Goal: Transaction & Acquisition: Obtain resource

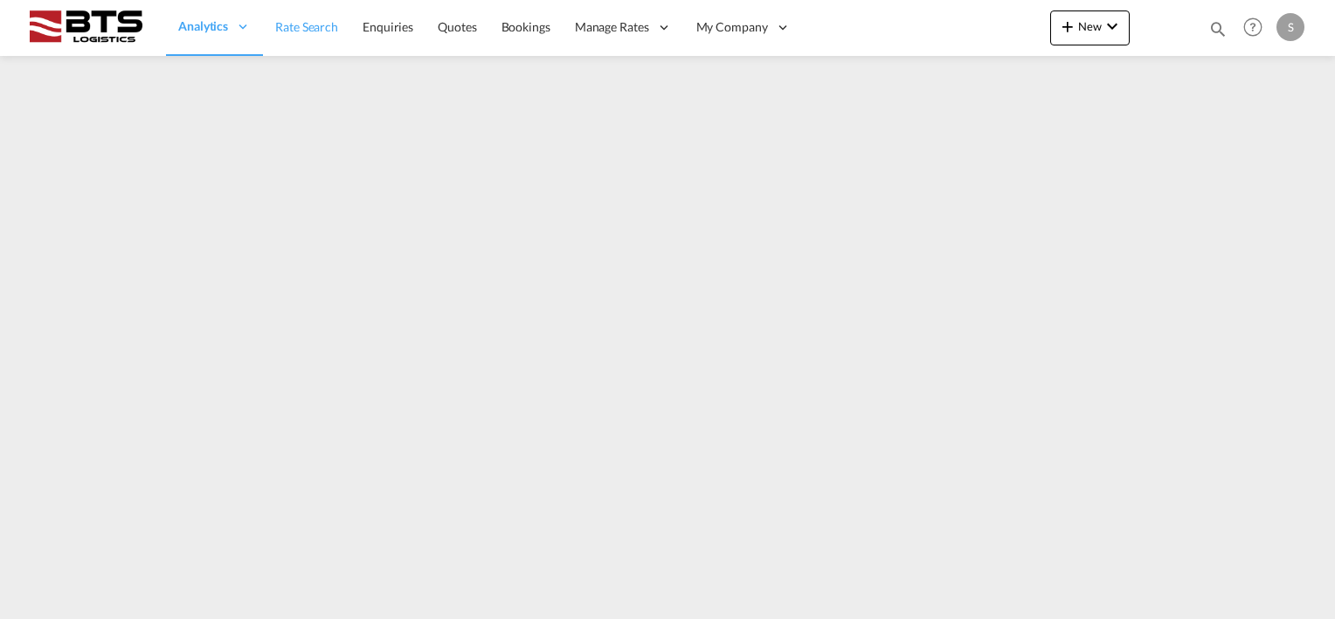
click at [291, 28] on span "Rate Search" at bounding box center [306, 26] width 63 height 15
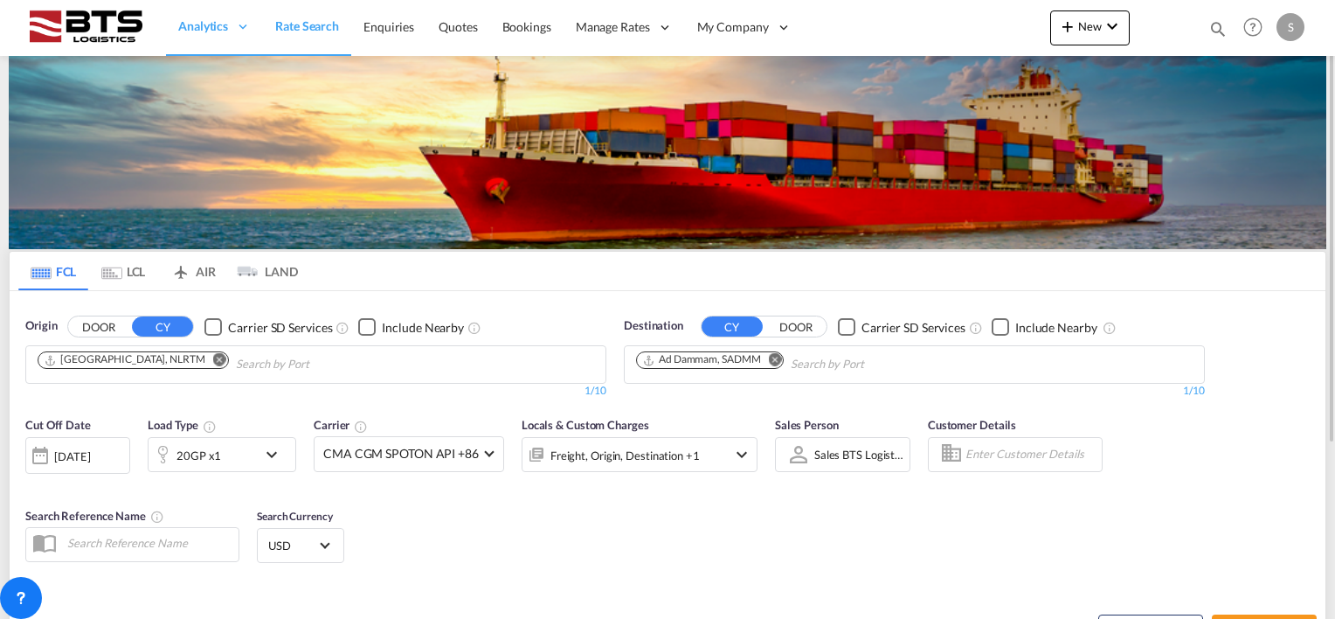
drag, startPoint x: 775, startPoint y: 356, endPoint x: 717, endPoint y: 363, distance: 59.0
click at [775, 356] on md-icon "Remove" at bounding box center [775, 359] width 13 height 13
click at [653, 361] on body "Analytics Reports Dashboard Rate Search Enquiries Quotes Bookings" at bounding box center [667, 309] width 1335 height 619
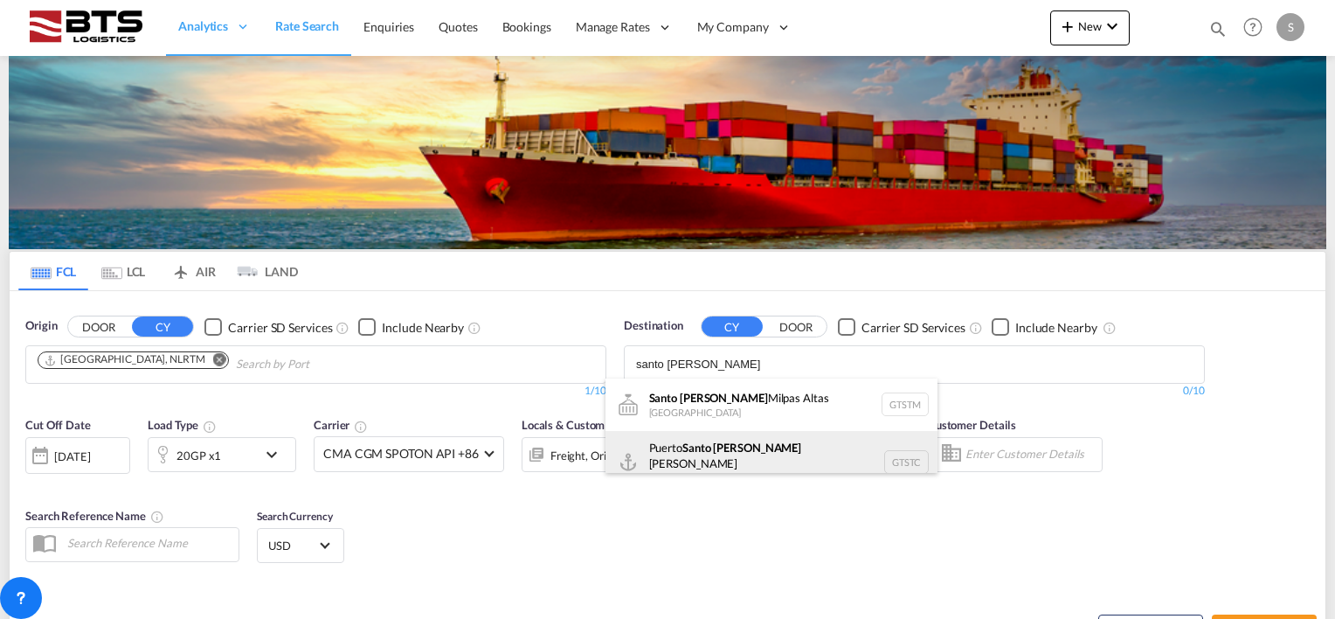
type input "santo [PERSON_NAME]"
click at [699, 452] on div "[GEOGRAPHIC_DATA][PERSON_NAME] GTSTC" at bounding box center [772, 462] width 332 height 63
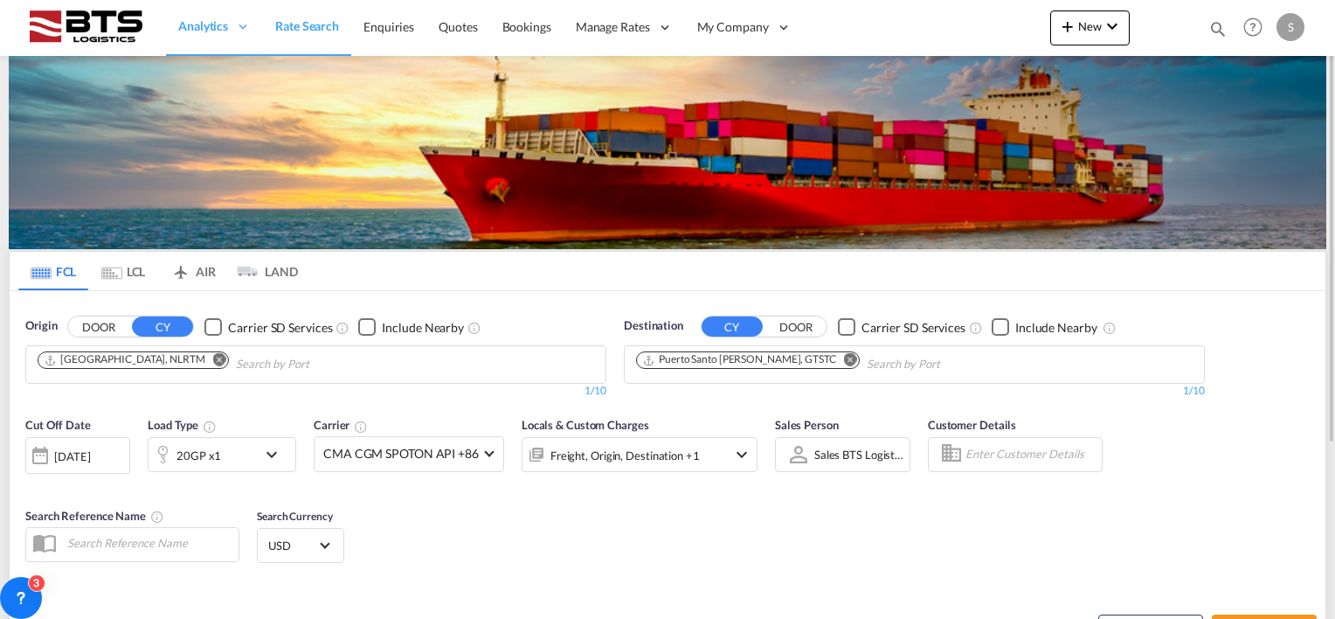
click at [273, 453] on md-icon "icon-chevron-down" at bounding box center [276, 454] width 30 height 21
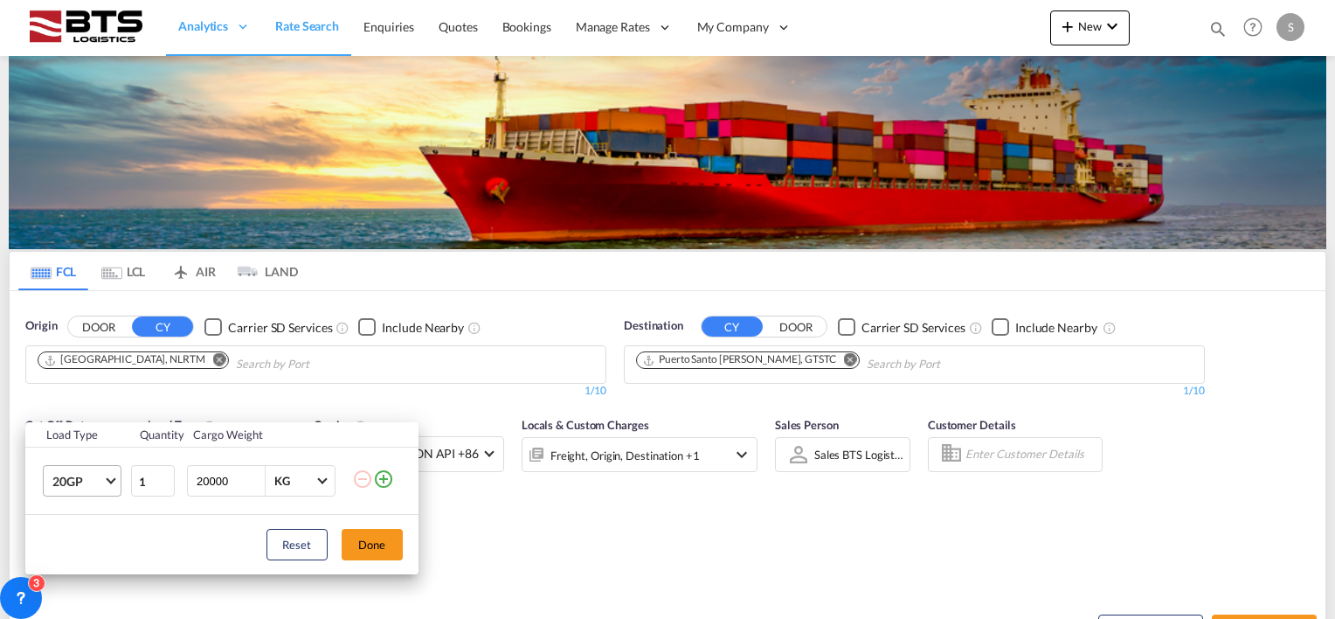
click at [108, 478] on span "Choose: \a20GP" at bounding box center [111, 480] width 10 height 10
click at [77, 486] on div "40HC" at bounding box center [68, 491] width 32 height 17
click at [357, 533] on button "Done" at bounding box center [372, 544] width 61 height 31
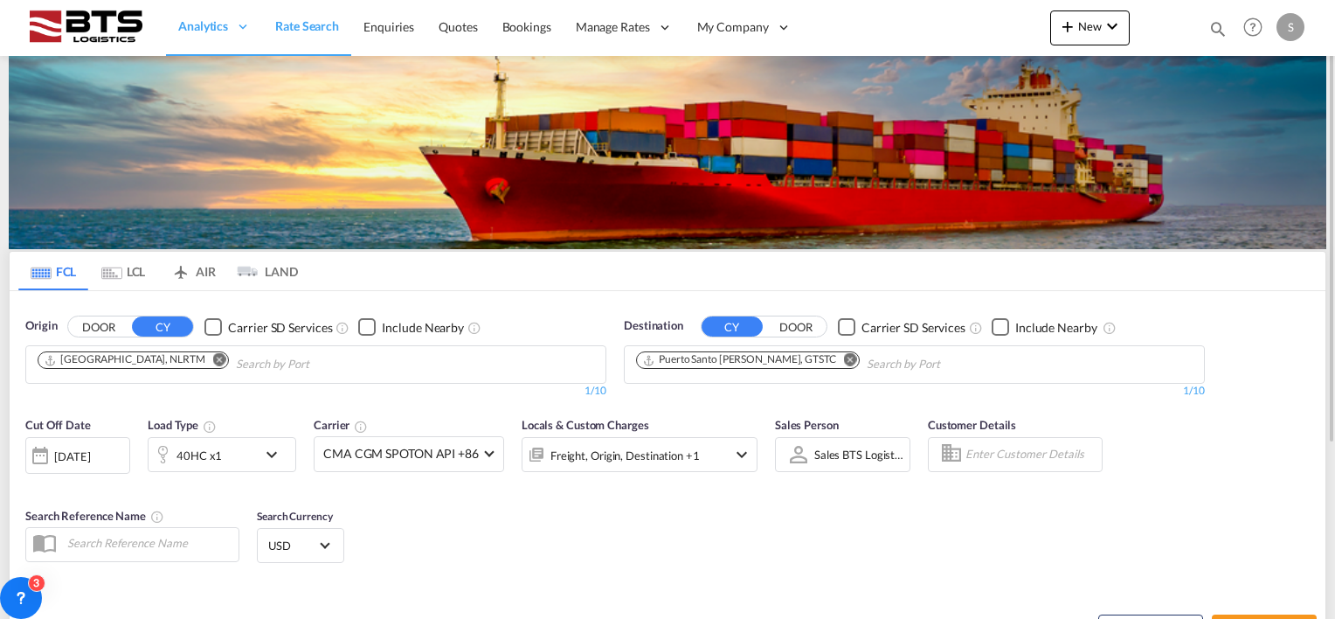
click at [356, 491] on div "Cut Off Date [DATE] [DATE] Load Type 40HC x1 Carrier CMA CGM SPOTON API +86 Onl…" at bounding box center [392, 452] width 750 height 91
click at [42, 459] on div at bounding box center [40, 455] width 28 height 35
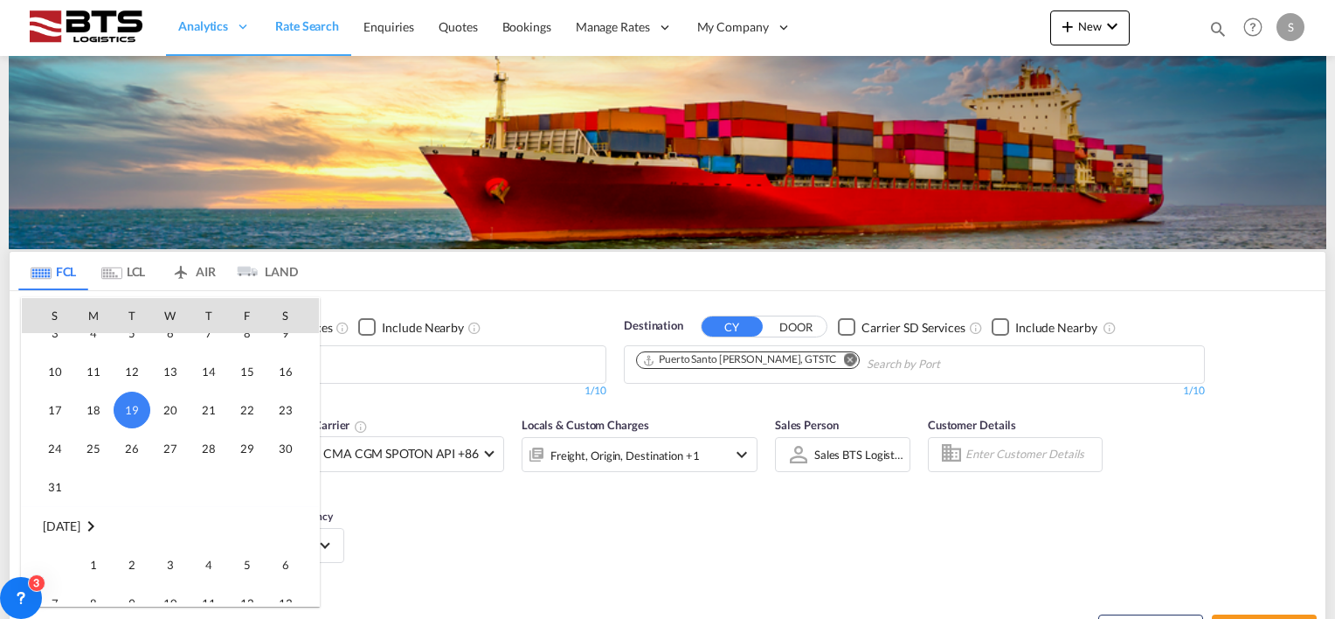
scroll to position [870, 0]
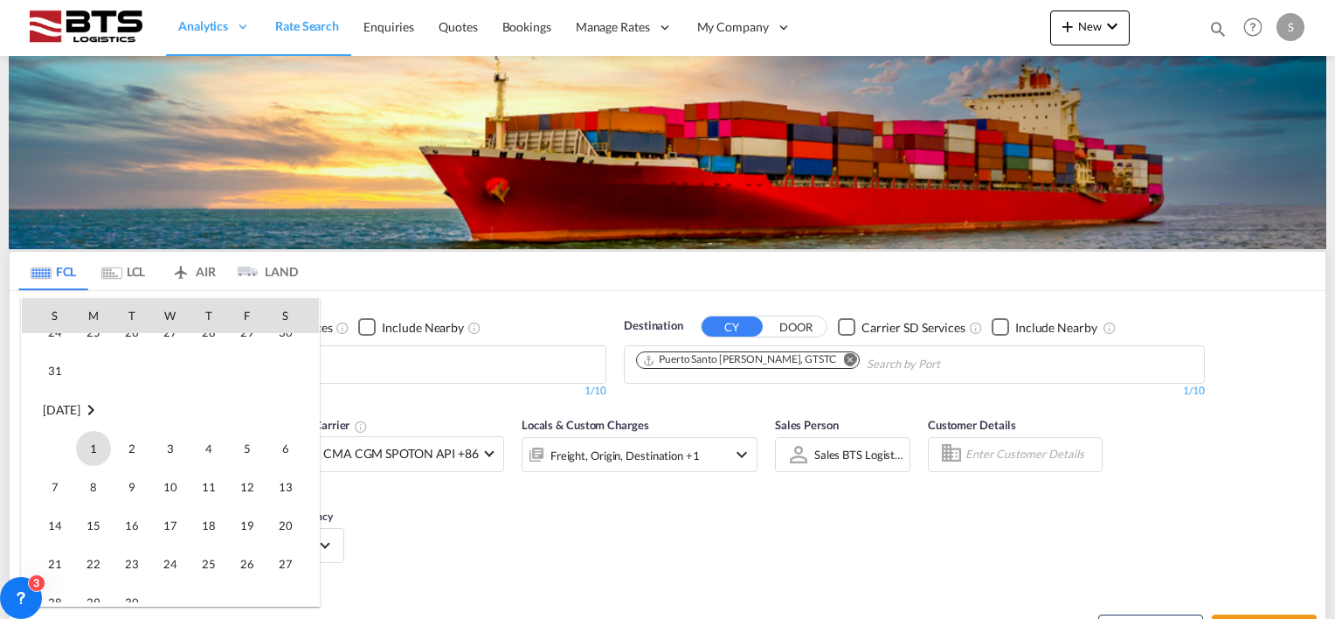
click at [101, 450] on span "1" at bounding box center [93, 448] width 35 height 35
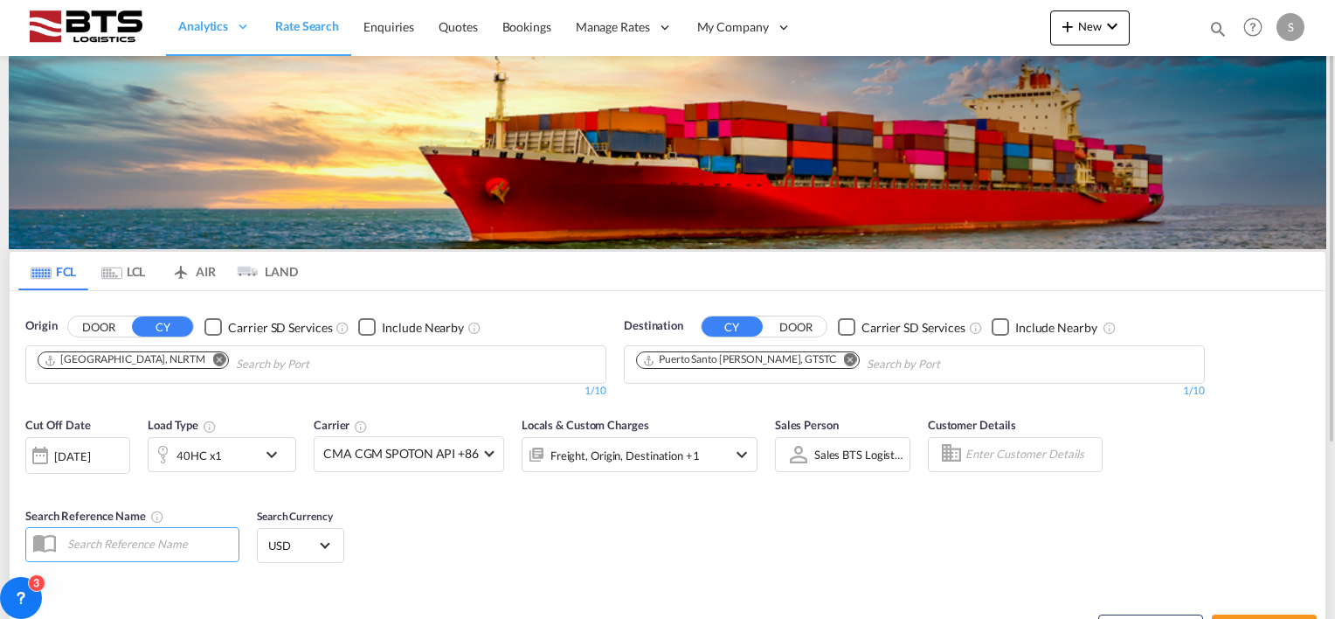
click at [545, 504] on div "Cut Off Date [DATE] [DATE] Load Type 40HC x1 Carrier CMA CGM SPOTON API +86 Onl…" at bounding box center [668, 492] width 1316 height 170
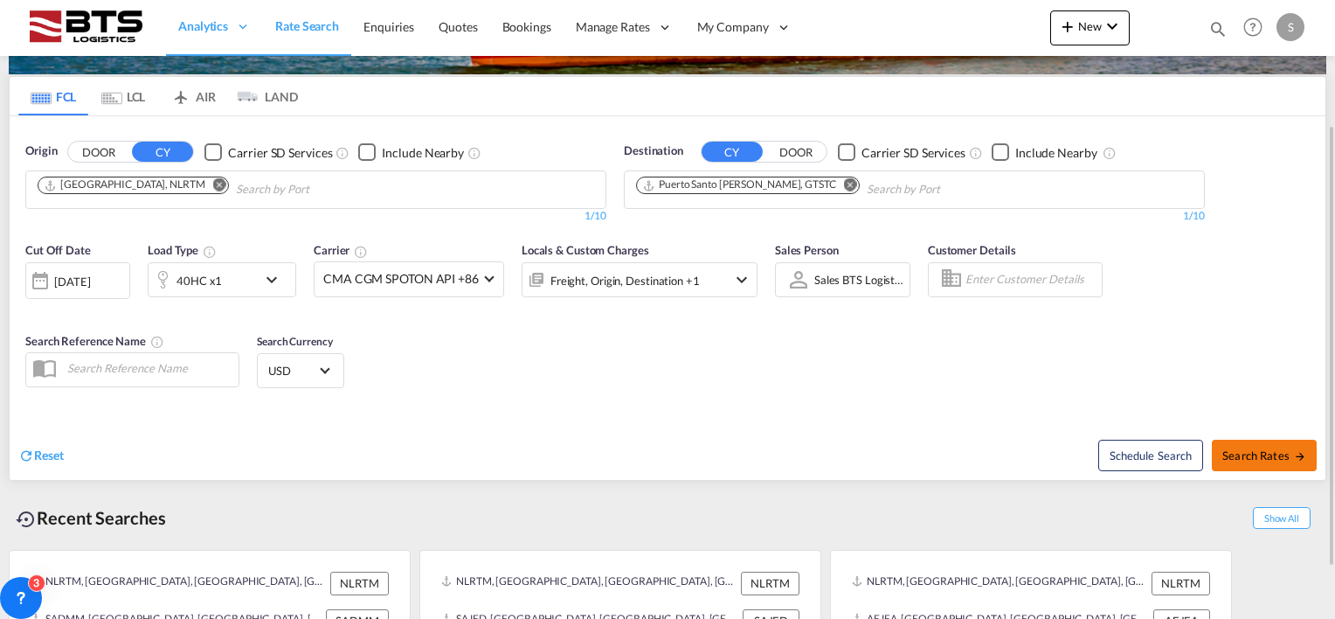
click at [1252, 458] on span "Search Rates" at bounding box center [1265, 455] width 84 height 14
type input "NLRTM to GTSTC / [DATE]"
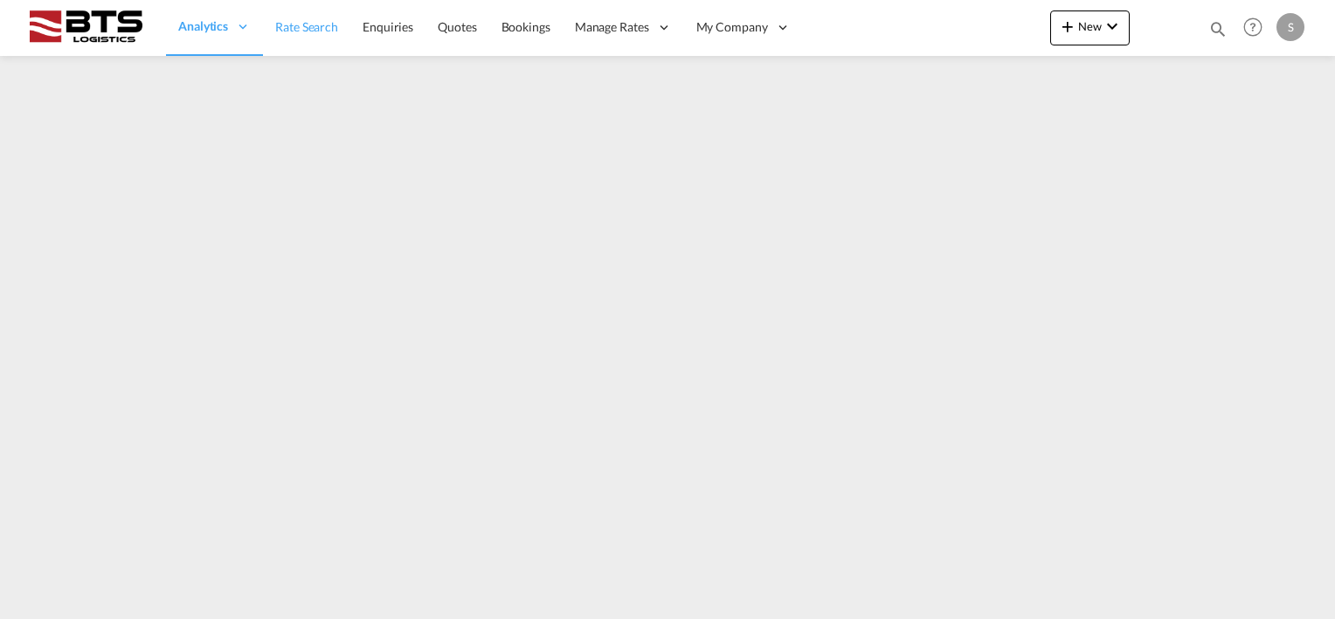
click at [308, 19] on span "Rate Search" at bounding box center [306, 26] width 63 height 15
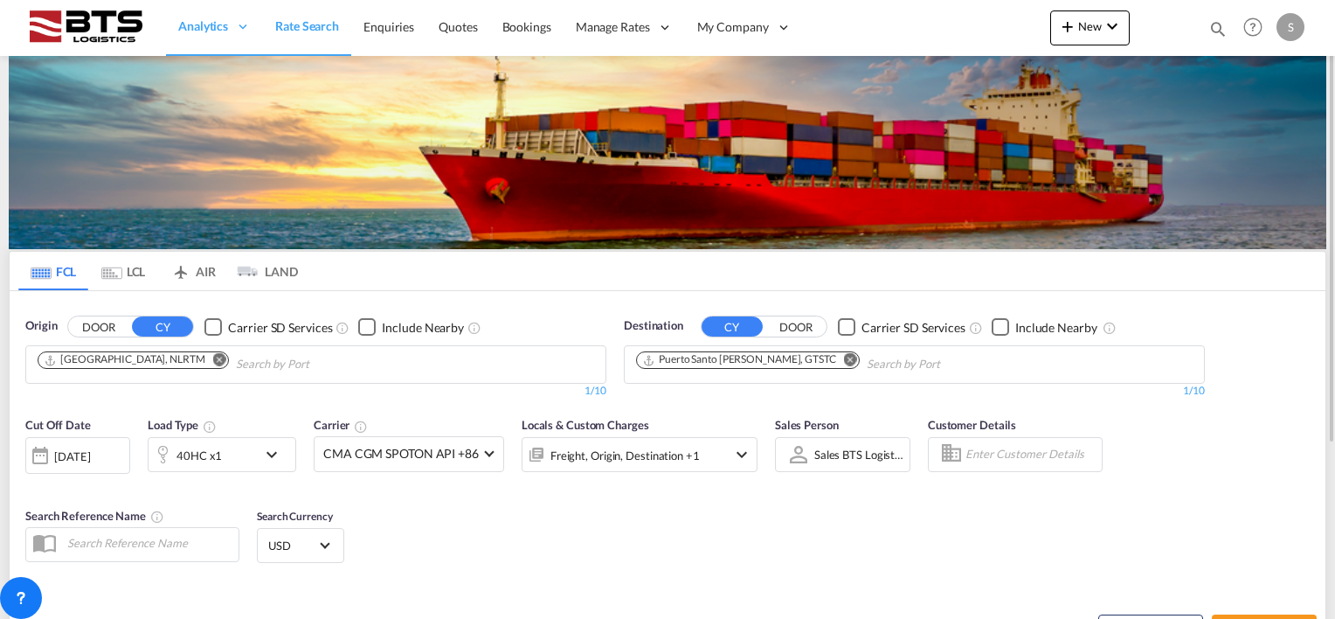
click at [90, 451] on div "[DATE]" at bounding box center [72, 456] width 36 height 16
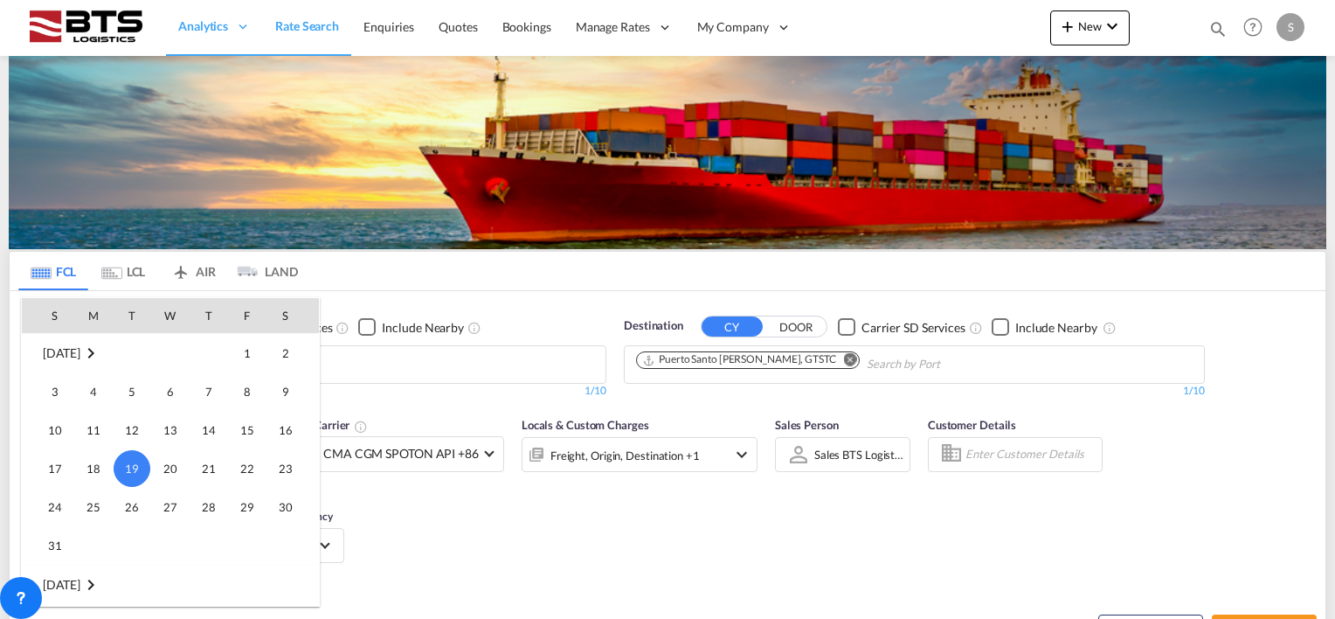
scroll to position [782, 0]
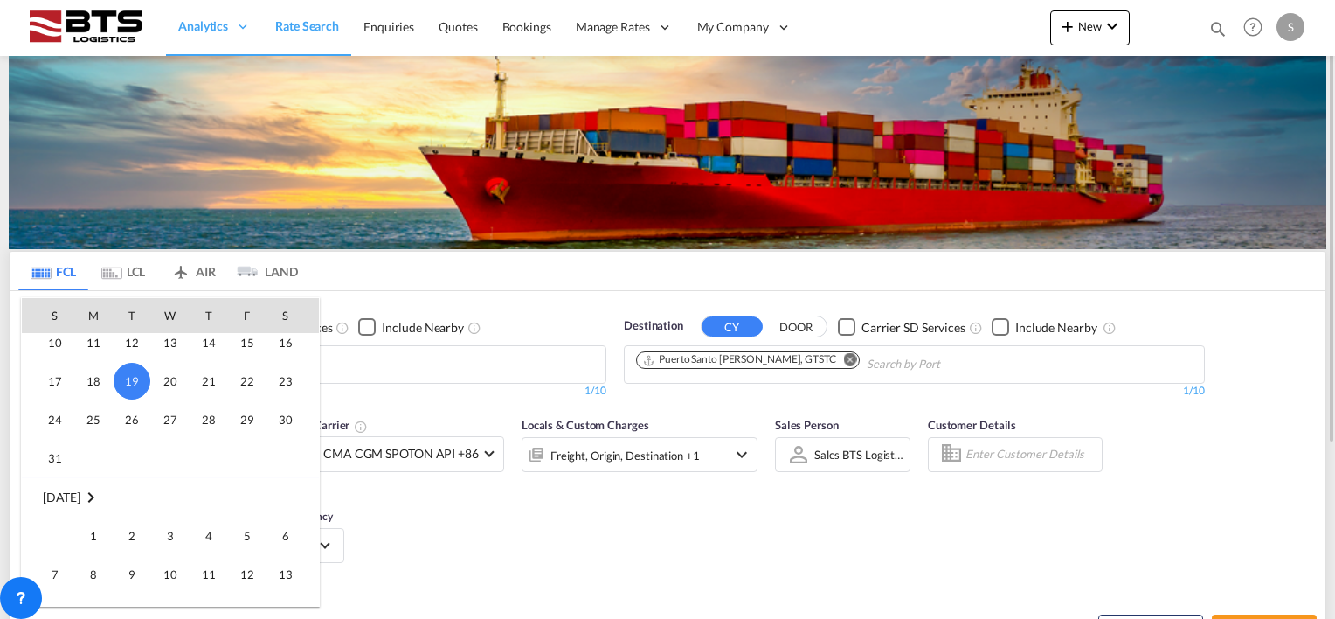
drag, startPoint x: 101, startPoint y: 531, endPoint x: 179, endPoint y: 514, distance: 79.7
click at [101, 530] on span "1" at bounding box center [93, 535] width 35 height 35
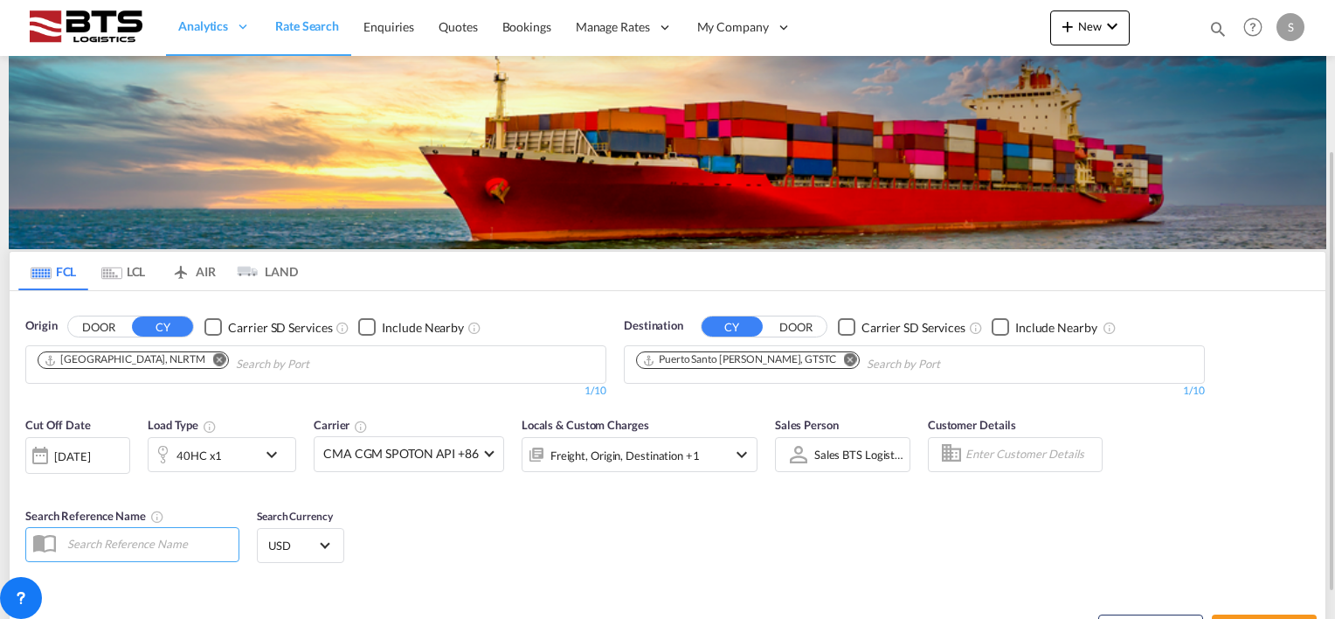
scroll to position [87, 0]
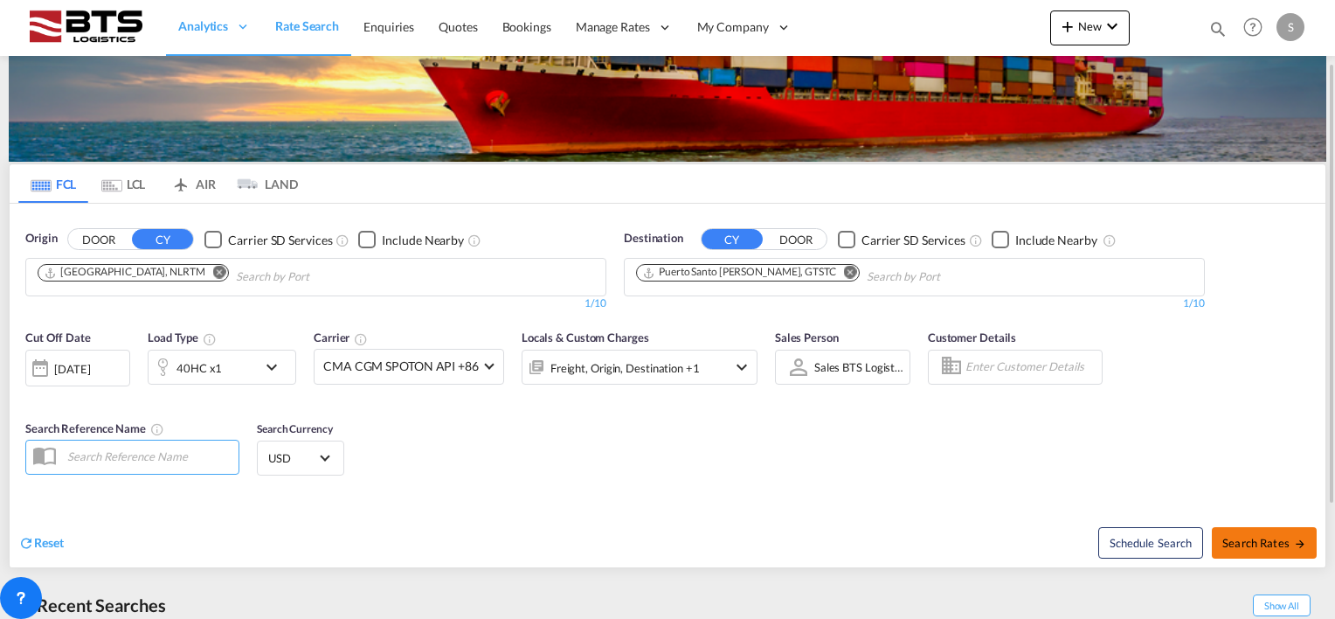
click at [1242, 536] on span "Search Rates" at bounding box center [1265, 543] width 84 height 14
type input "NLRTM to GTSTC / [DATE]"
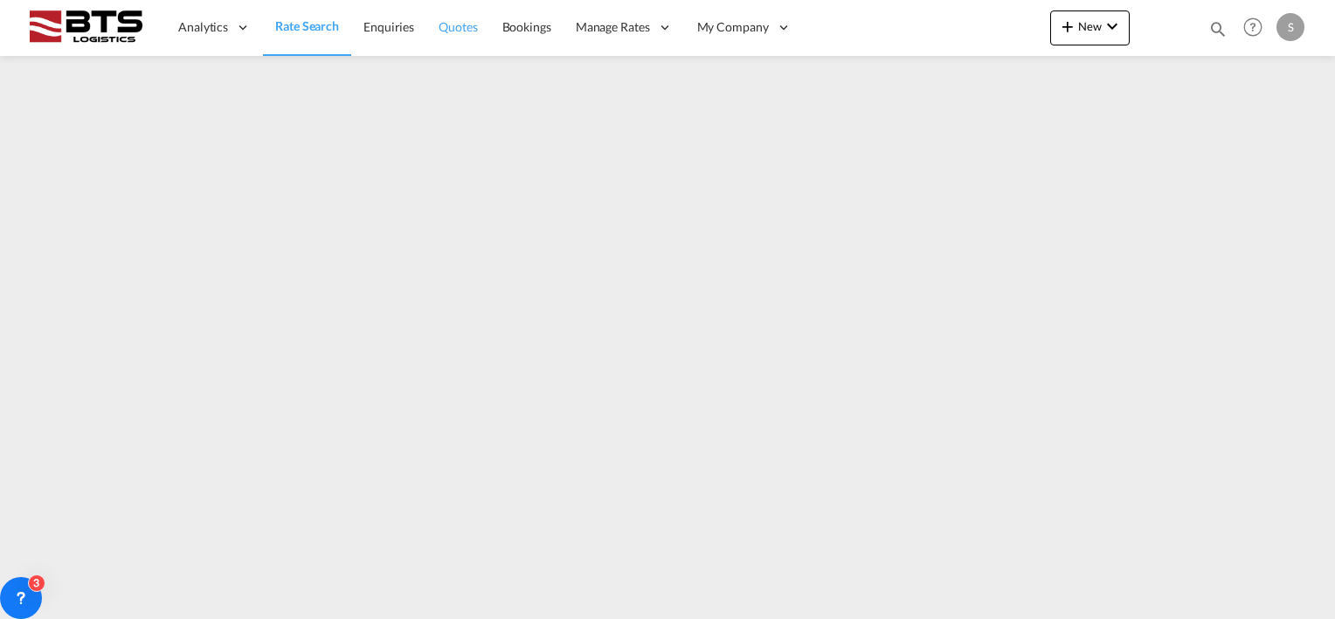
click at [472, 24] on span "Quotes" at bounding box center [458, 26] width 38 height 15
click at [309, 24] on span "Rate Search" at bounding box center [306, 26] width 63 height 15
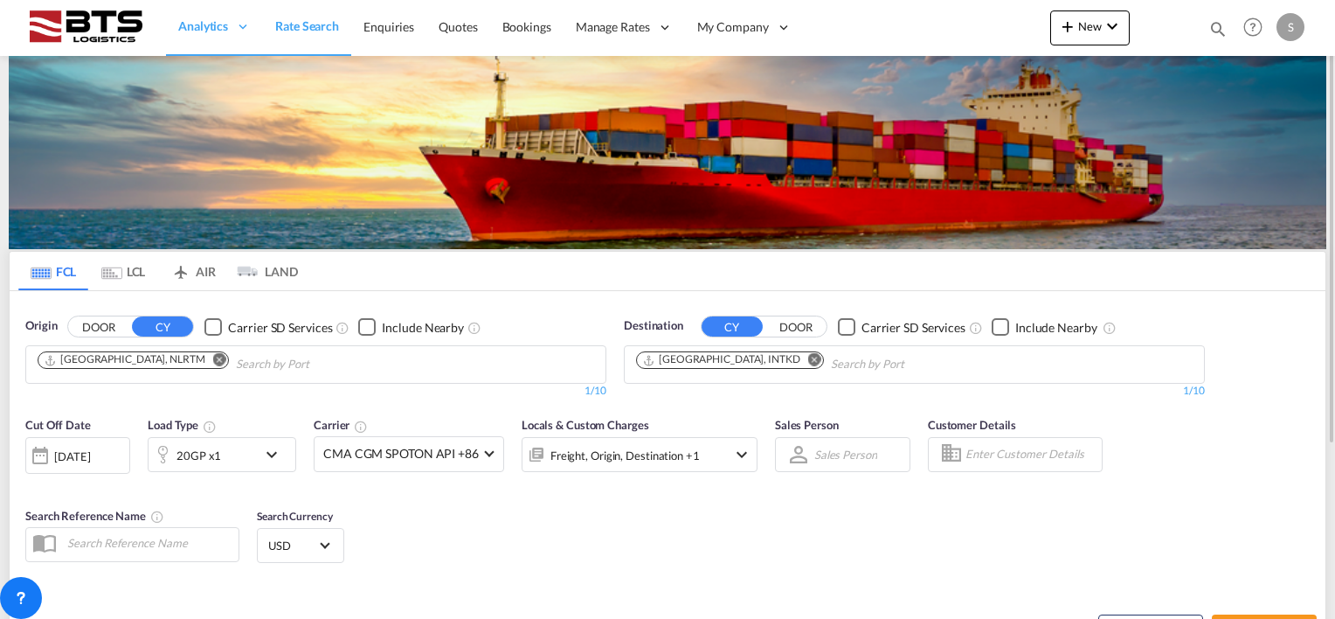
click at [808, 358] on md-icon "Remove" at bounding box center [814, 359] width 13 height 13
click at [672, 366] on body "Analytics Reports Dashboard Rate Search Enquiries Quotes Bookings" at bounding box center [667, 309] width 1335 height 619
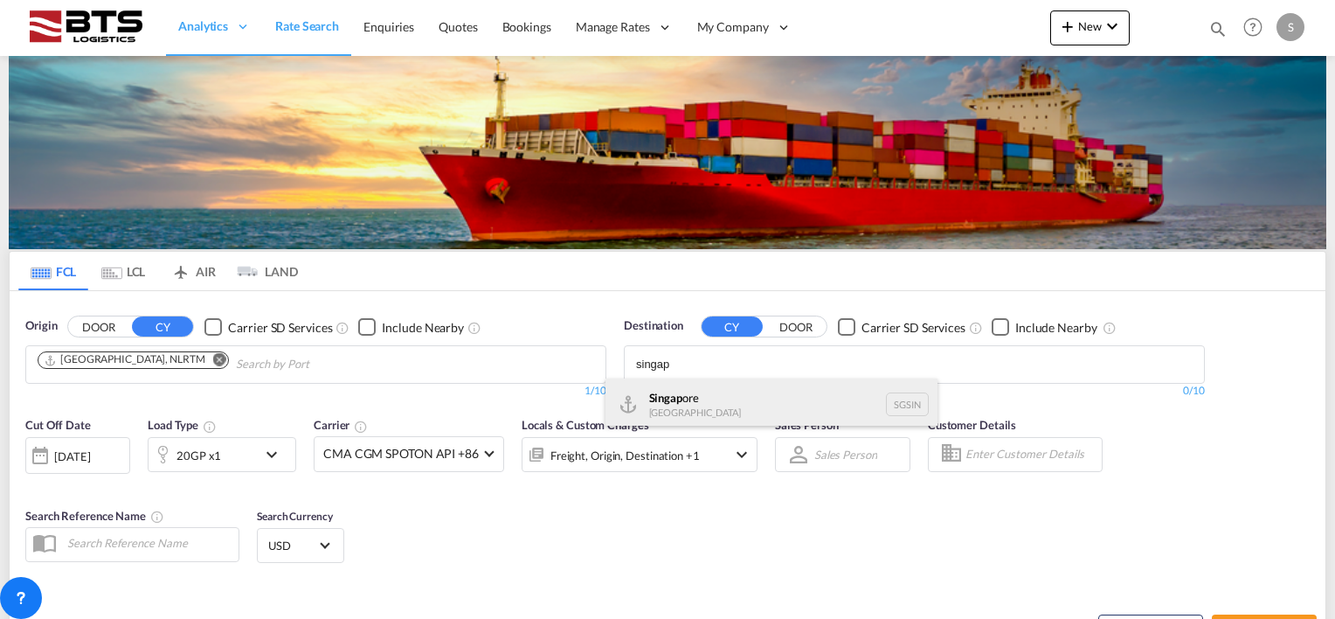
type input "singap"
click at [675, 404] on div "Singap ore Singapore SGSIN" at bounding box center [772, 404] width 332 height 52
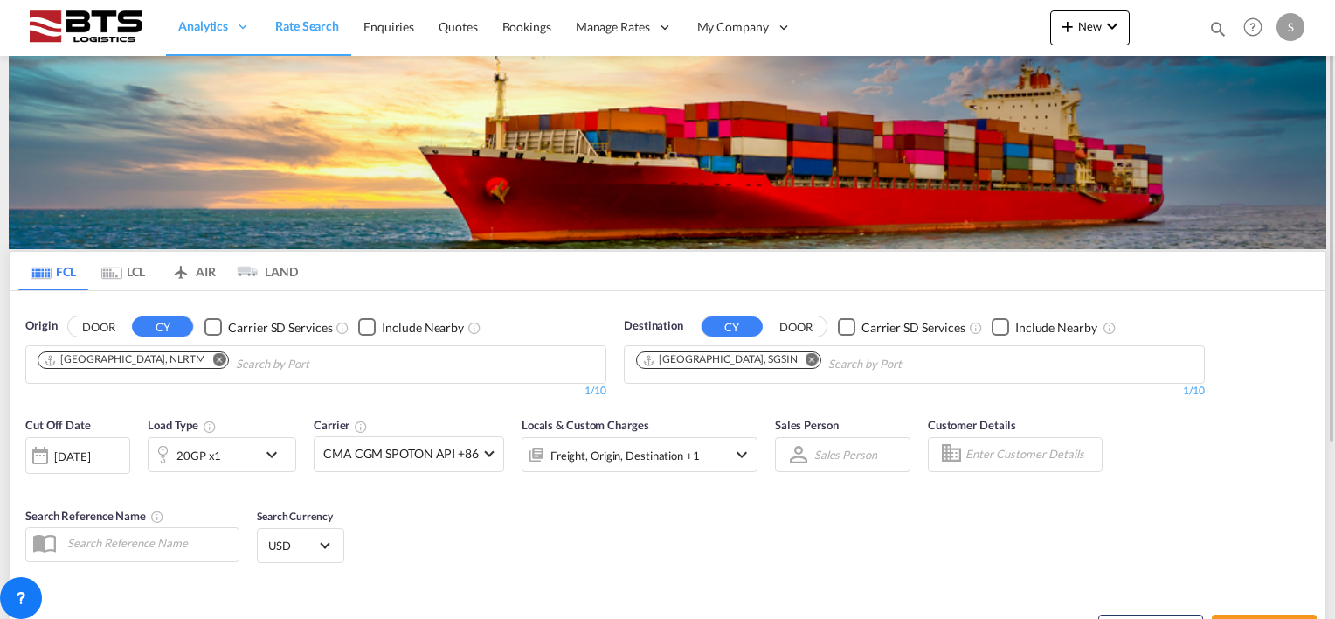
drag, startPoint x: 590, startPoint y: 575, endPoint x: 527, endPoint y: 563, distance: 64.1
click at [589, 576] on div "Cut Off Date 19 Aug 2025 19/08/2025 Load Type 20GP x1 Carrier CMA CGM SPOTON AP…" at bounding box center [668, 492] width 1316 height 170
click at [80, 448] on div "[DATE]" at bounding box center [72, 456] width 36 height 16
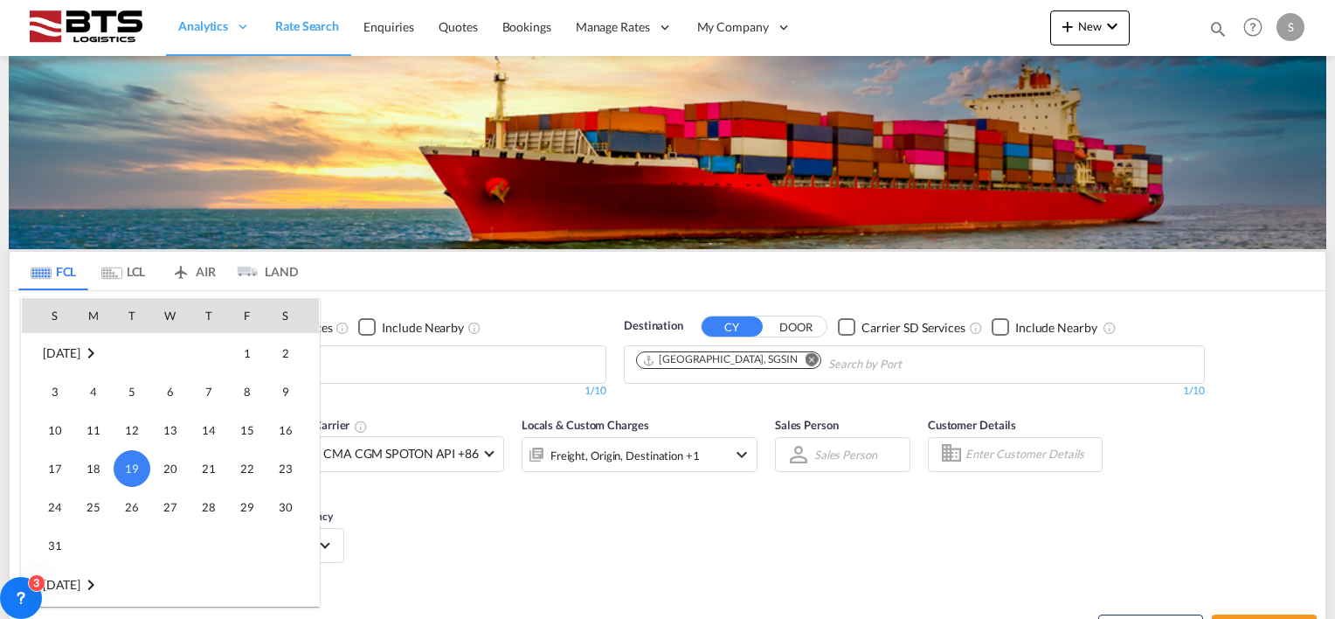
scroll to position [870, 0]
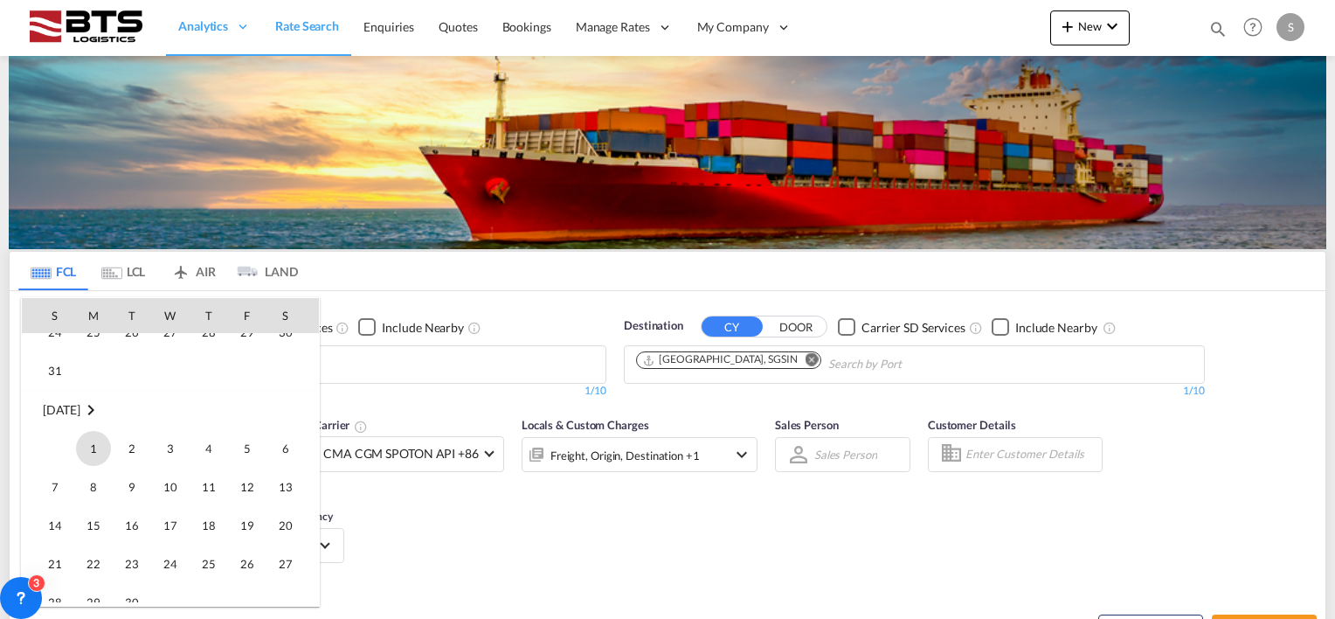
click at [97, 451] on span "1" at bounding box center [93, 448] width 35 height 35
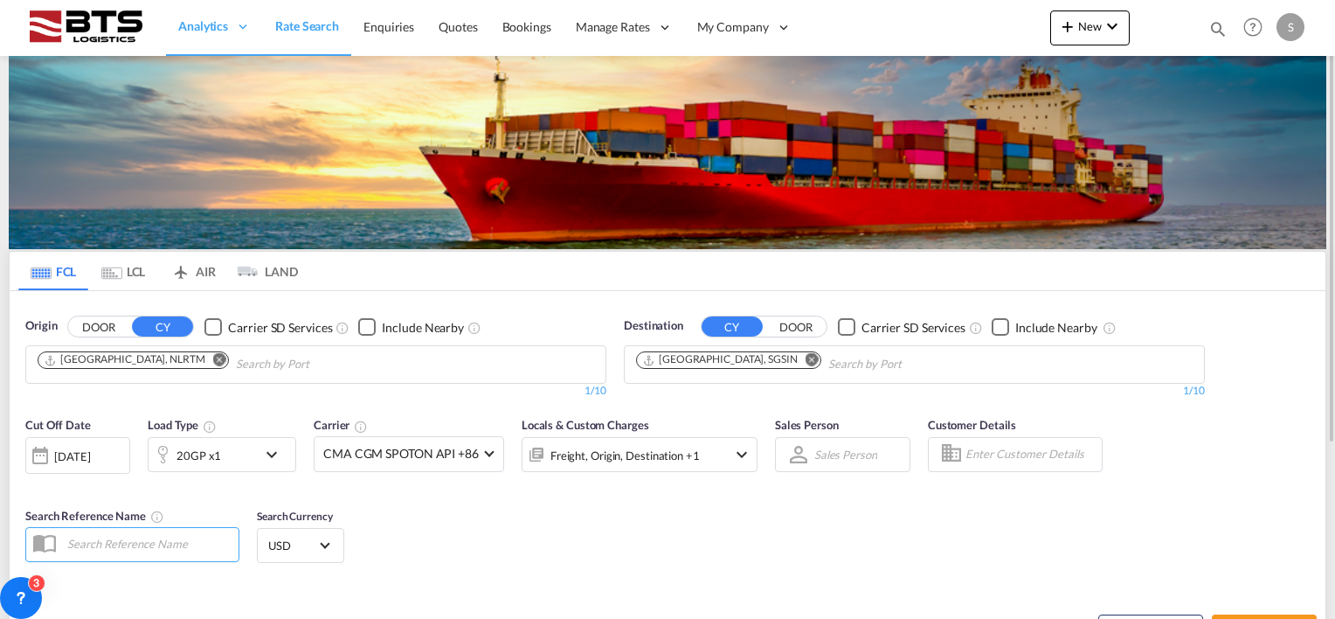
click at [613, 495] on div "Cut Off Date 01 Sep 2025 01/09/2025 Load Type 20GP x1 Carrier CMA CGM SPOTON AP…" at bounding box center [392, 452] width 750 height 91
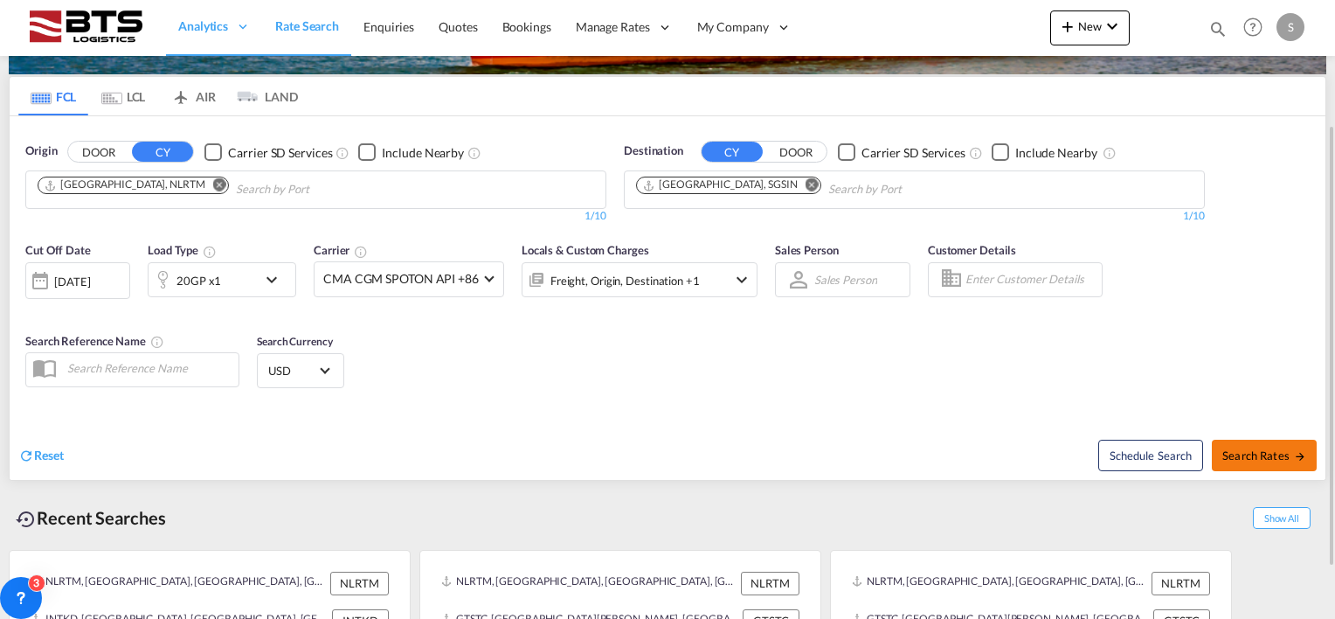
click at [1271, 449] on span "Search Rates" at bounding box center [1265, 455] width 84 height 14
type input "NLRTM to SGSIN / 1 Sep 2025"
